Goal: Transaction & Acquisition: Purchase product/service

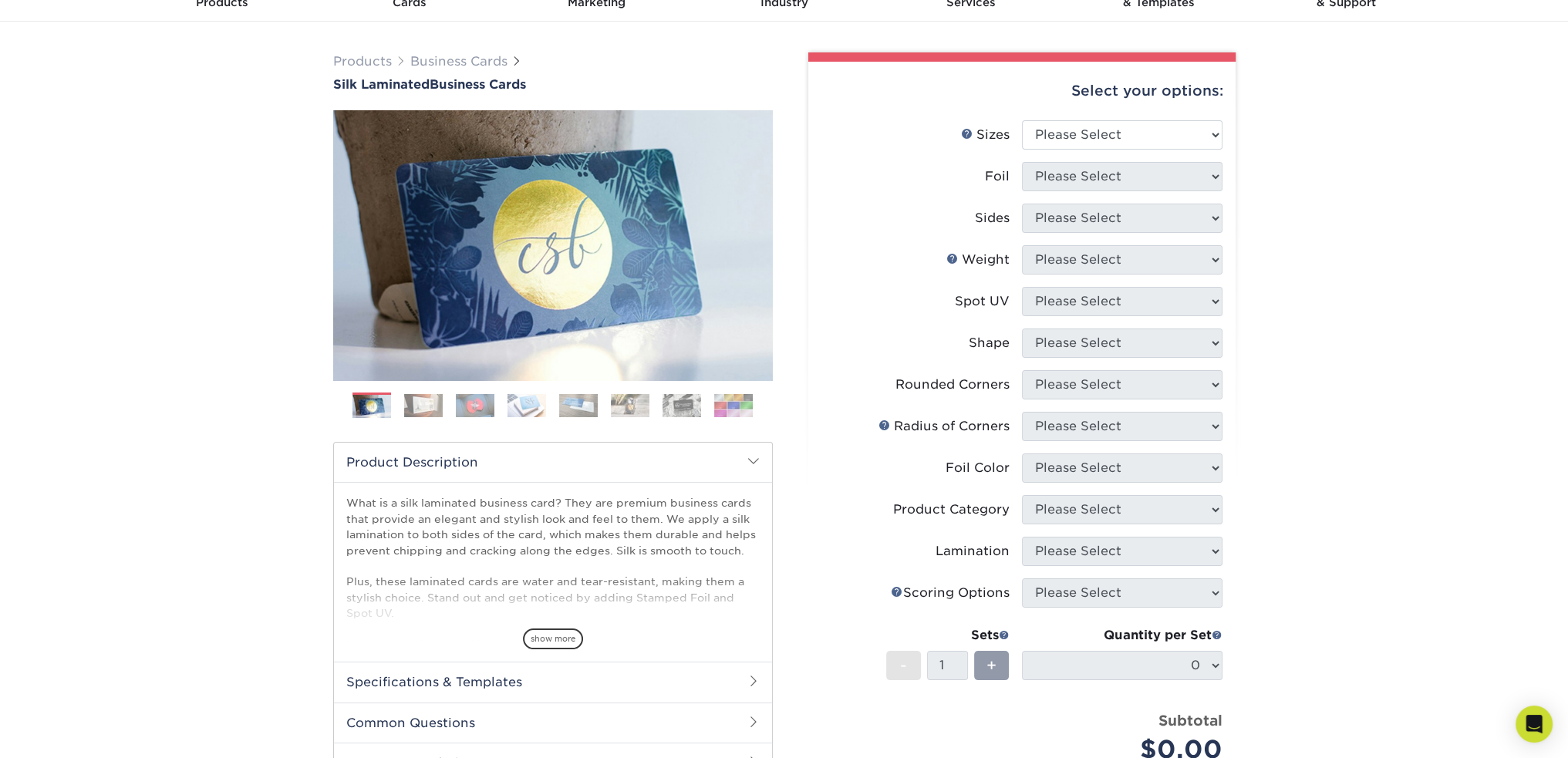
scroll to position [77, 0]
click at [1138, 140] on select "Please Select 1.5" x 3.5" - Mini 1.75" x 3.5" - Mini 2" x 2" - Square 2" x 3" -…" at bounding box center [1123, 135] width 201 height 29
select select "2.00x3.50"
click at [1022, 120] on select "Please Select 1.5" x 3.5" - Mini 1.75" x 3.5" - Mini 2" x 2" - Square 2" x 3" -…" at bounding box center [1123, 135] width 201 height 29
click at [1157, 177] on select "Please Select Yes No" at bounding box center [1123, 177] width 201 height 29
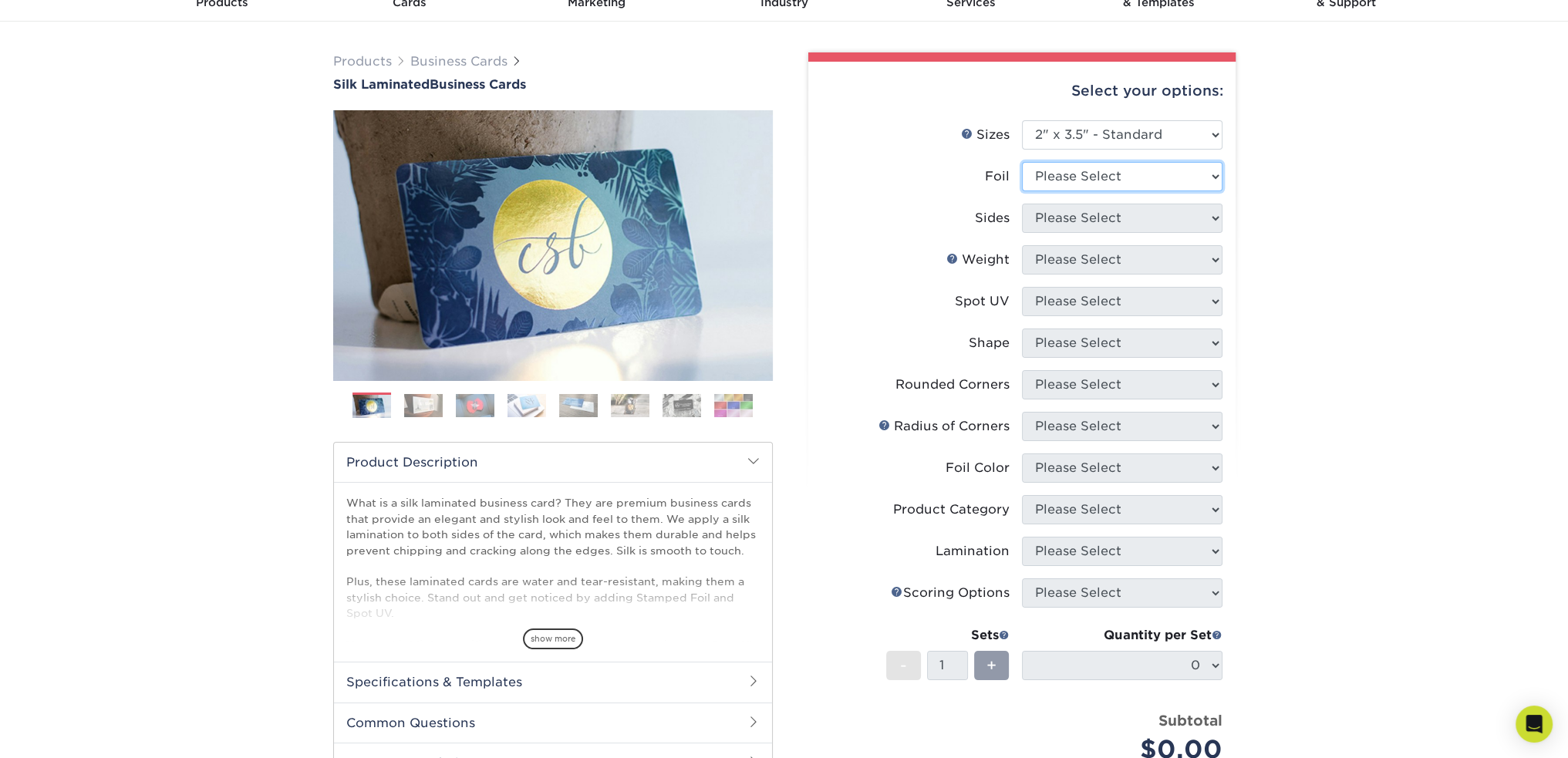
select select "1"
click at [1022, 162] on select "Please Select Yes No" at bounding box center [1123, 177] width 201 height 29
click at [1145, 221] on select "Please Select Print Both Sides - Foil Both Sides Print Both Sides - Foil Front …" at bounding box center [1123, 218] width 201 height 29
select select "e9e9dfb3-fba1-4d60-972c-fd9ca5904d33"
click at [1022, 204] on select "Please Select Print Both Sides - Foil Both Sides Print Both Sides - Foil Front …" at bounding box center [1123, 218] width 201 height 29
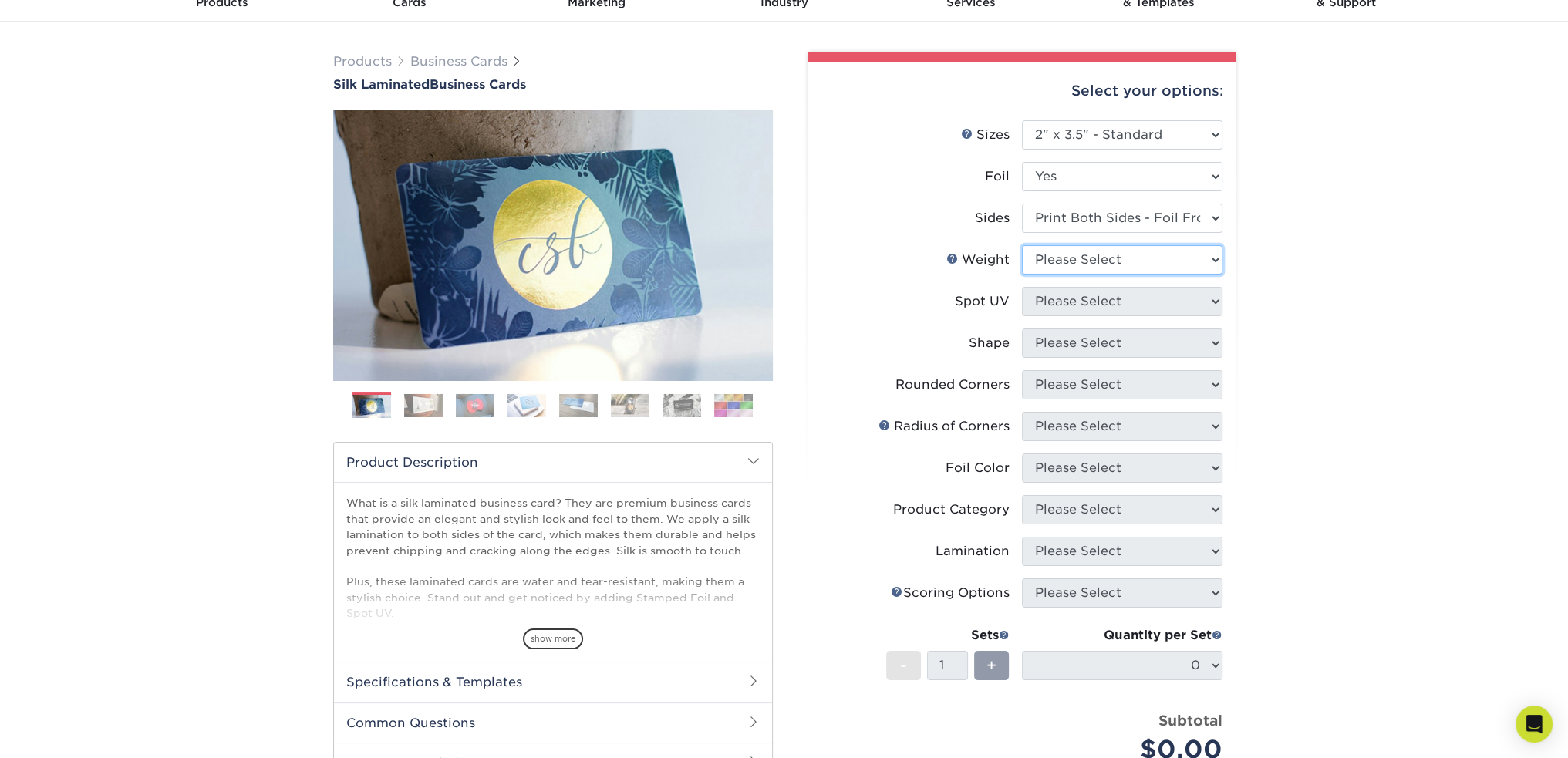
click at [1144, 260] on select "Please Select 16PT" at bounding box center [1123, 260] width 201 height 29
select select "16PT"
click at [1022, 245] on select "Please Select 16PT" at bounding box center [1123, 260] width 201 height 29
click at [1166, 306] on select "Please Select No Spot UV Front and Back (Both Sides) Front Only Back Only" at bounding box center [1123, 302] width 201 height 29
select select "1"
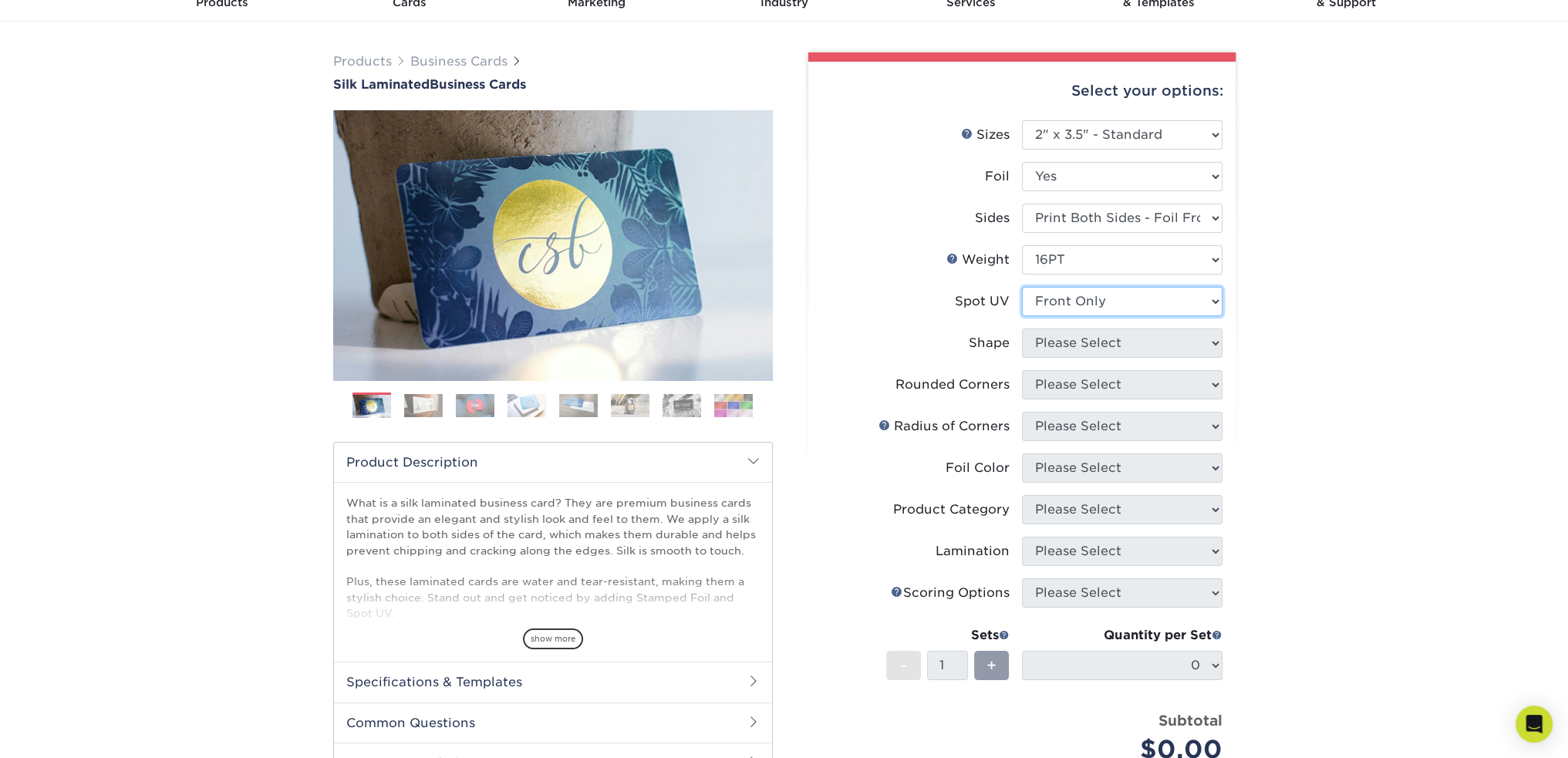
click at [1022, 287] on select "Please Select No Spot UV Front and Back (Both Sides) Front Only Back Only" at bounding box center [1123, 302] width 201 height 29
click at [1251, 356] on div "Products Business Cards Silk Laminated Business Cards Previous Next" at bounding box center [784, 509] width 1568 height 975
click at [1105, 338] on select "Please Select Standard" at bounding box center [1123, 343] width 201 height 29
select select "standard"
click at [1022, 328] on select "Please Select Standard" at bounding box center [1123, 343] width 201 height 29
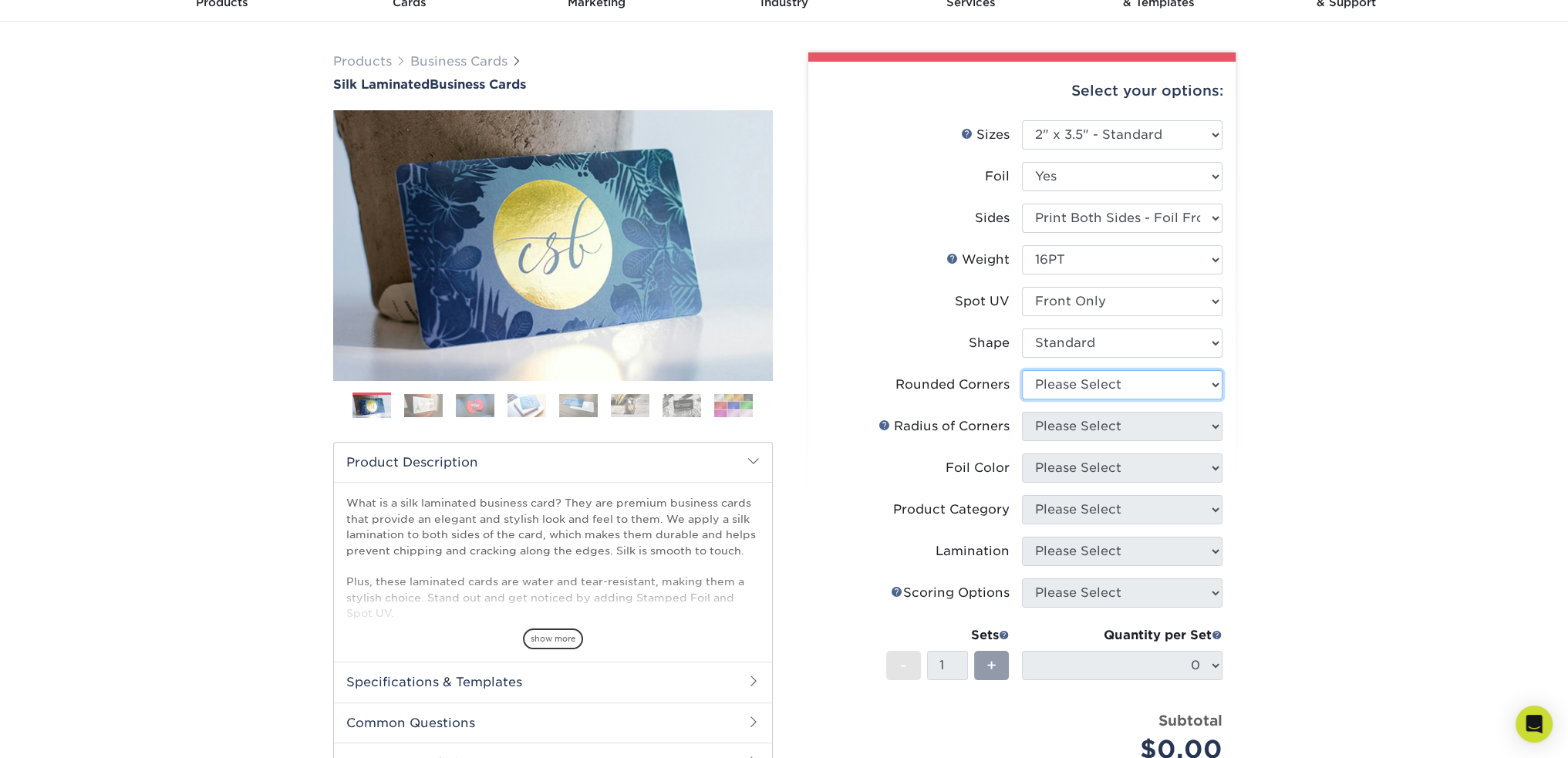
click at [1101, 385] on select "Please Select Yes - Round 2 Corners Yes - Round 4 Corners No" at bounding box center [1123, 385] width 201 height 29
select select "0"
click at [1022, 371] on select "Please Select Yes - Round 2 Corners Yes - Round 4 Corners No" at bounding box center [1123, 385] width 201 height 29
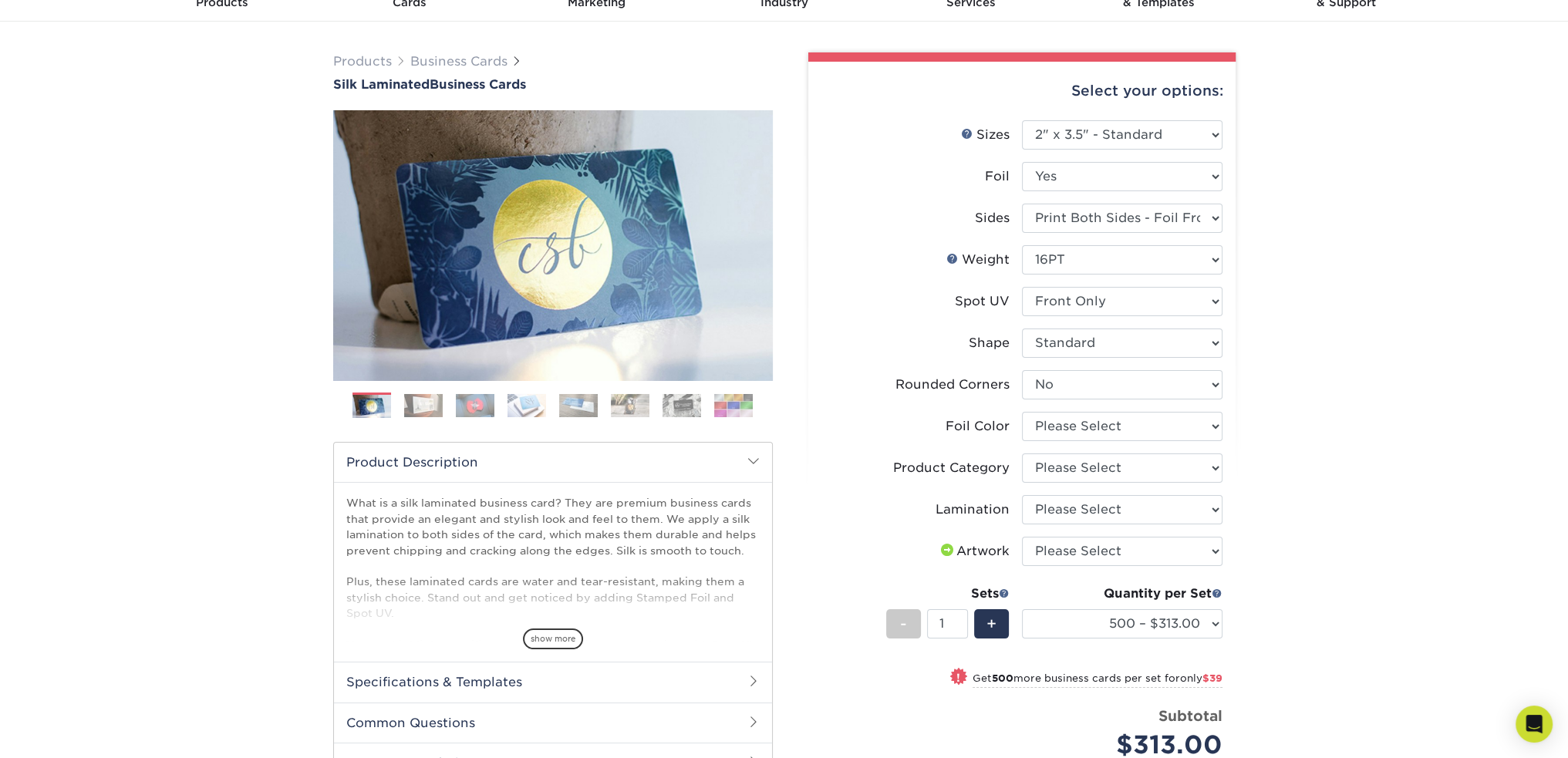
click at [1274, 364] on div "Products Business Cards Silk Laminated Business Cards Previous Next" at bounding box center [784, 507] width 1568 height 971
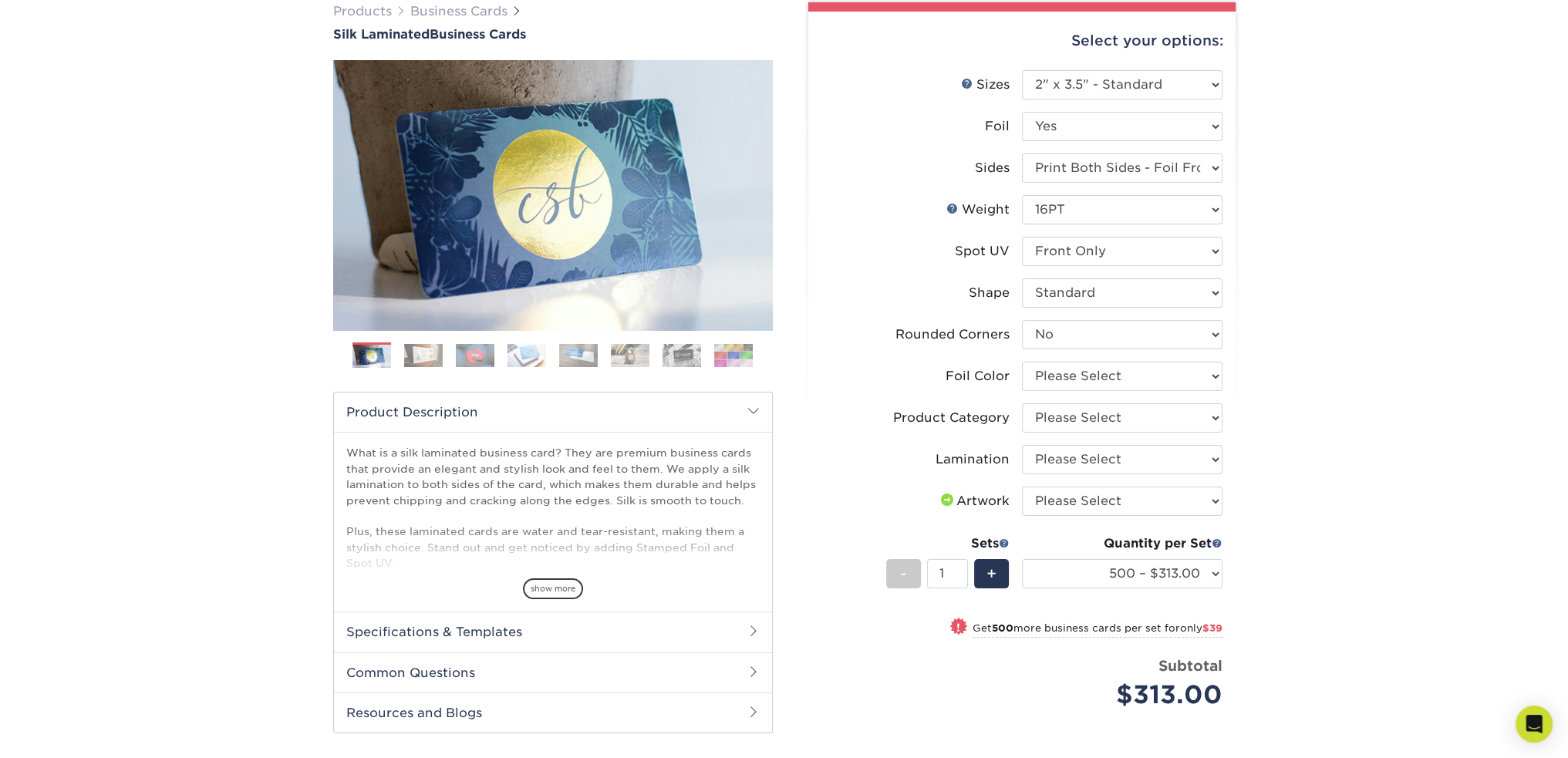
scroll to position [231, 0]
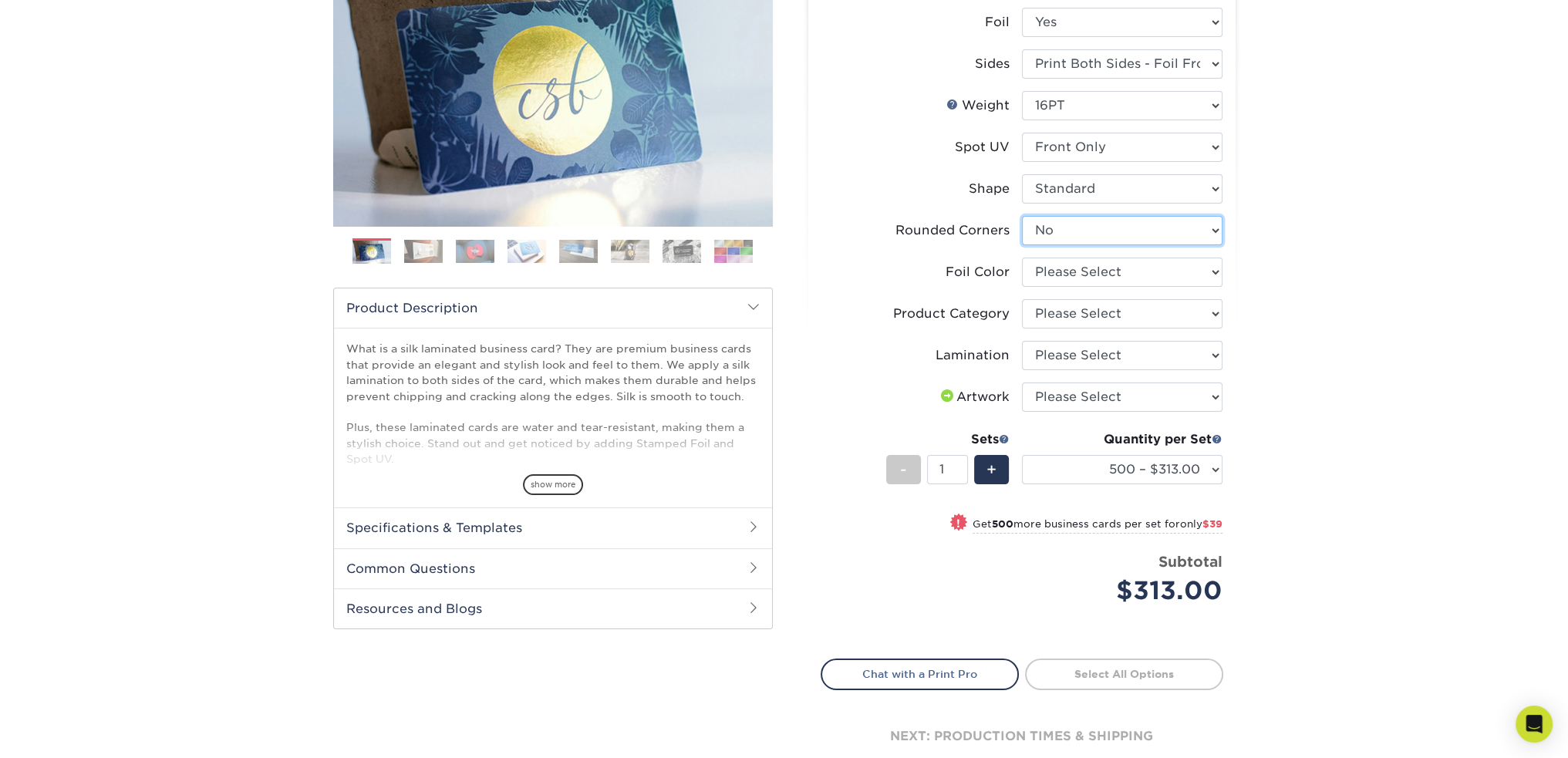
click at [1082, 226] on select "Please Select Yes - Round 2 Corners Yes - Round 4 Corners No" at bounding box center [1123, 231] width 201 height 29
click at [1086, 277] on select "Please Select Silver Foil Black Foil Blue Foil Copper Foil Gold Foil Red Foil R…" at bounding box center [1123, 272] width 201 height 29
select select "247ef47b-9551-4237-b38d-69a5d0733ec5"
click at [1022, 258] on select "Please Select Silver Foil Black Foil Blue Foil Copper Foil Gold Foil Red Foil R…" at bounding box center [1123, 272] width 201 height 29
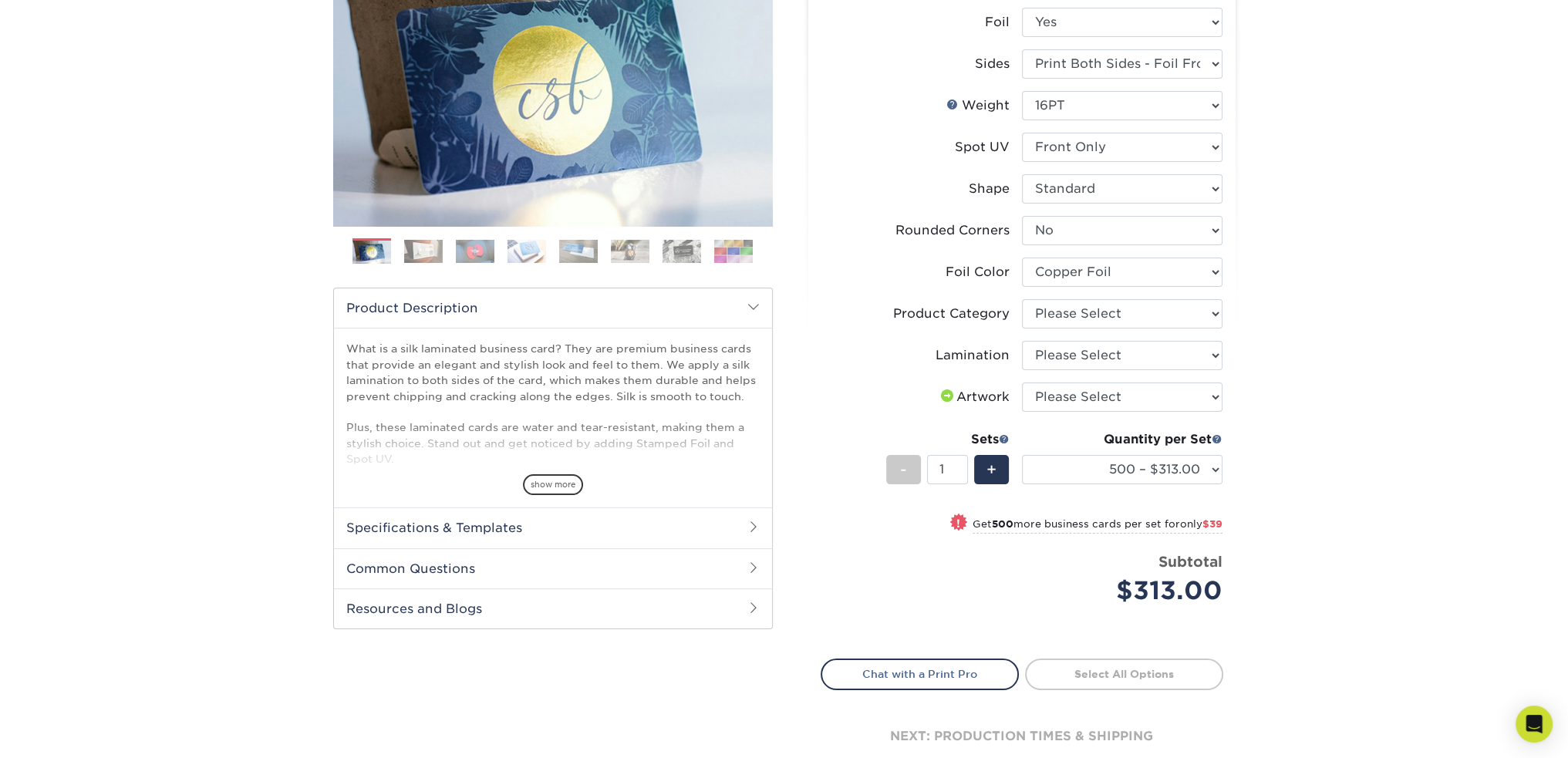
click at [1265, 349] on div "Products Business Cards Silk Laminated Business Cards Previous Next" at bounding box center [784, 353] width 1568 height 971
click at [1132, 317] on select "Please Select Business Cards" at bounding box center [1123, 314] width 201 height 29
select select "3b5148f1-0588-4f88-a218-97bcfdce65c1"
click at [1022, 299] on select "Please Select Business Cards" at bounding box center [1123, 314] width 201 height 29
click at [1123, 354] on select "Please Select Silk" at bounding box center [1123, 356] width 201 height 29
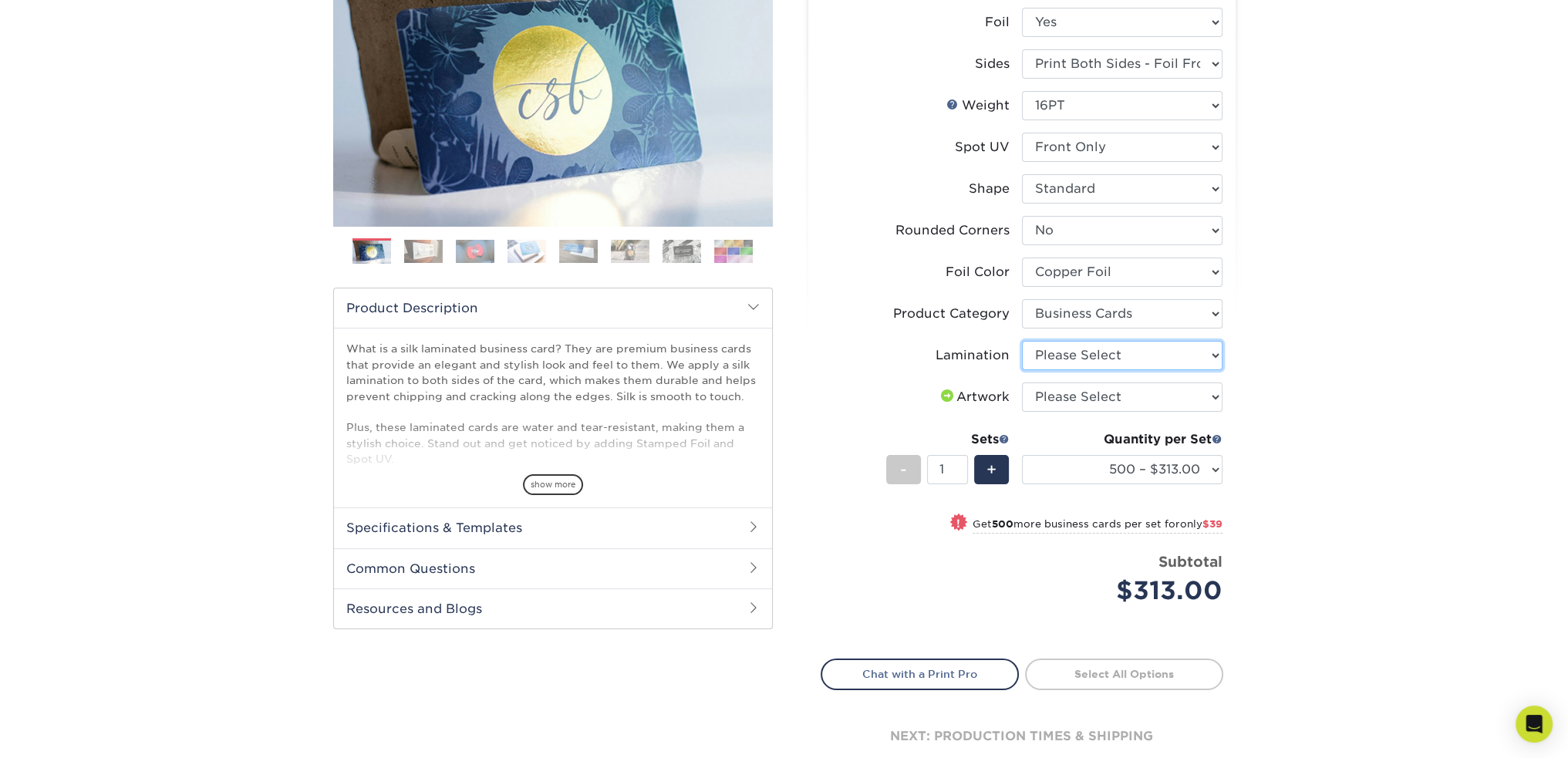
select select "ccacb42f-45f7-42d3-bbd3-7c8421cf37f0"
click at [1022, 341] on select "Please Select Silk" at bounding box center [1123, 356] width 201 height 29
click at [1294, 379] on div "Products Business Cards Silk Laminated Business Cards Previous Next" at bounding box center [784, 353] width 1568 height 971
click at [1140, 393] on select "Please Select I will upload files I need a design - $100" at bounding box center [1123, 397] width 201 height 29
click at [1274, 396] on div "Products Business Cards Silk Laminated Business Cards Previous Next" at bounding box center [784, 353] width 1568 height 971
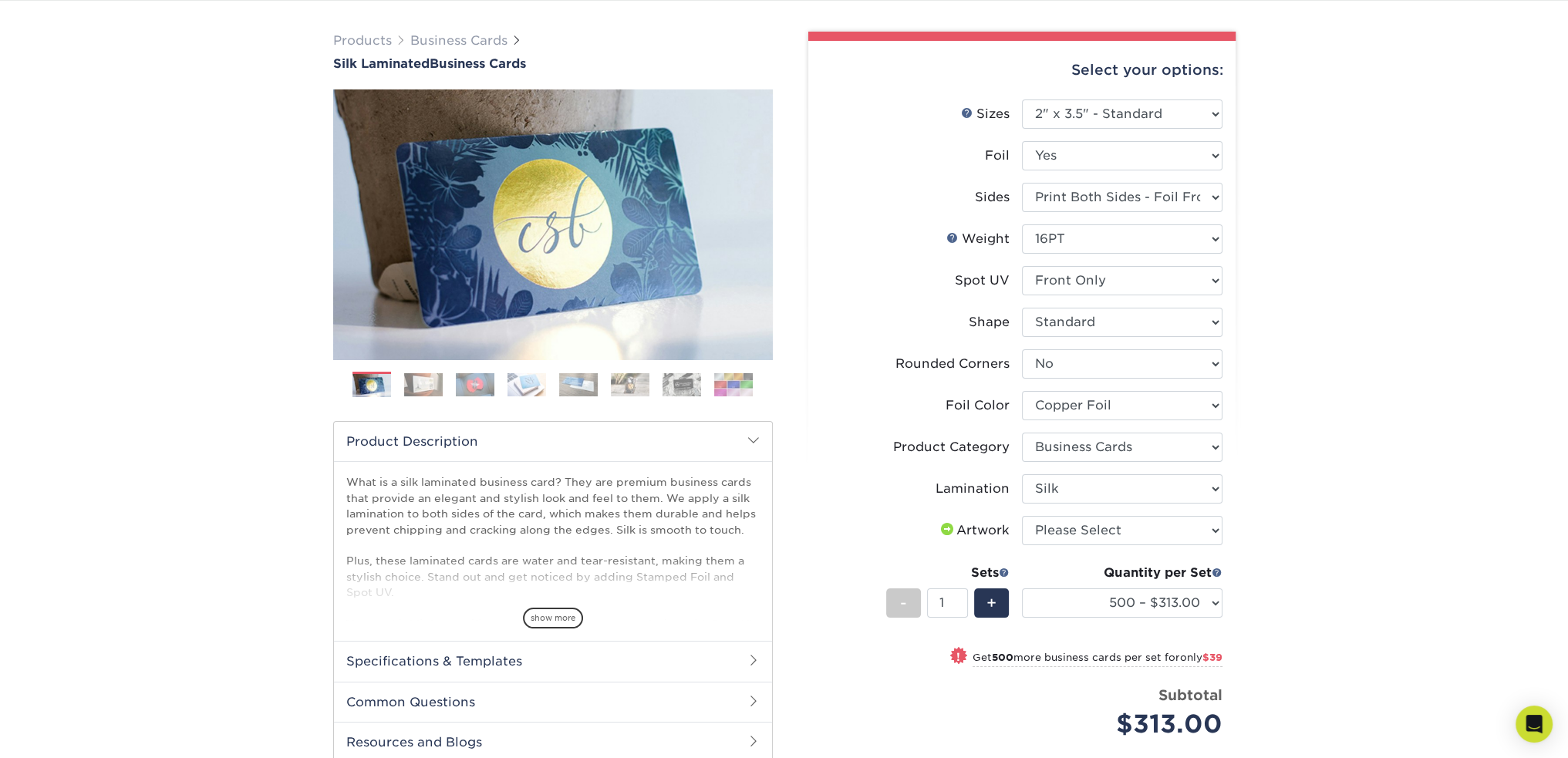
scroll to position [0, 0]
